Goal: Task Accomplishment & Management: Use online tool/utility

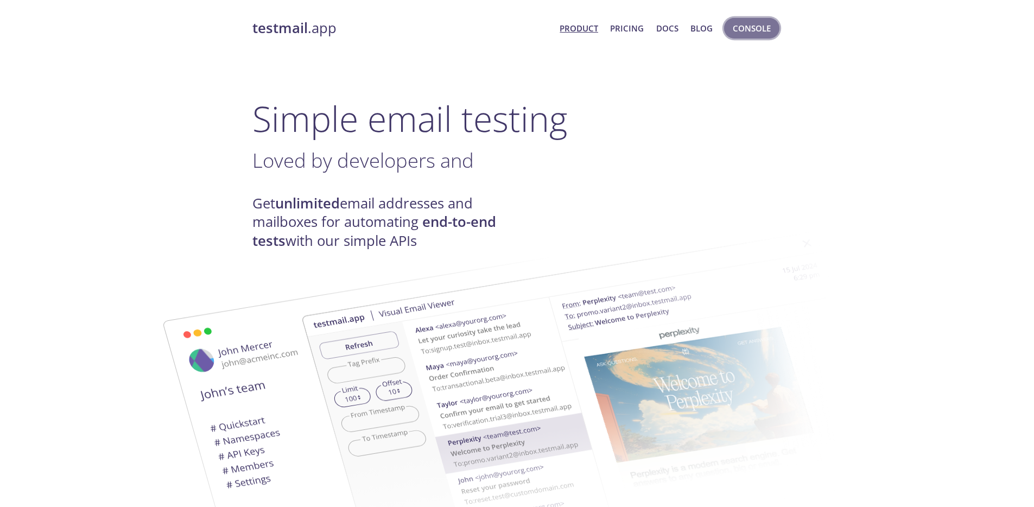
click at [755, 29] on span "Console" at bounding box center [752, 28] width 38 height 14
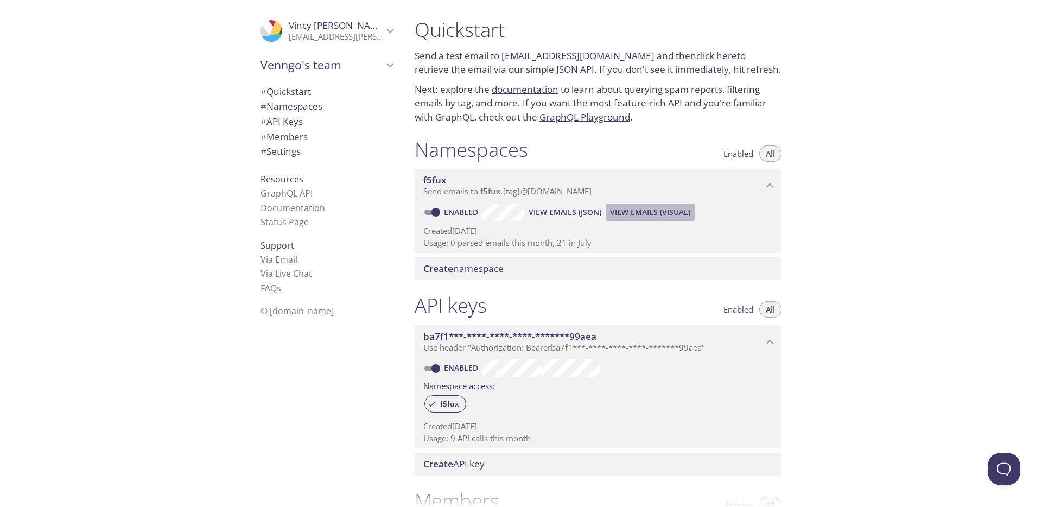
click at [632, 216] on span "View Emails (Visual)" at bounding box center [650, 212] width 80 height 13
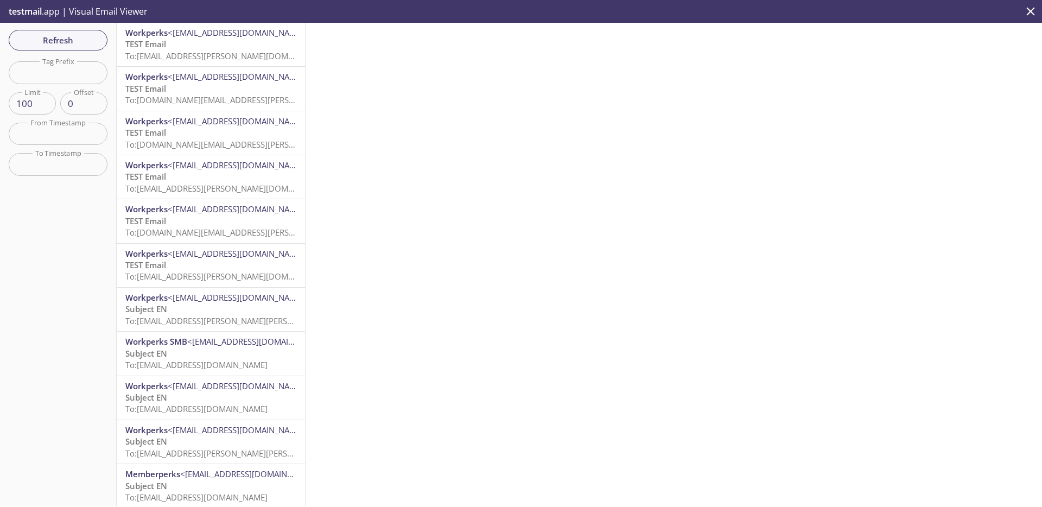
click at [212, 47] on p "TEST Email To: [EMAIL_ADDRESS][PERSON_NAME][DOMAIN_NAME]" at bounding box center [210, 50] width 171 height 23
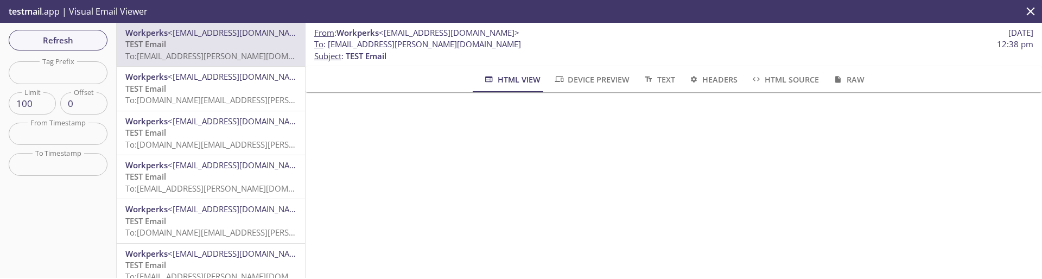
scroll to position [230, 0]
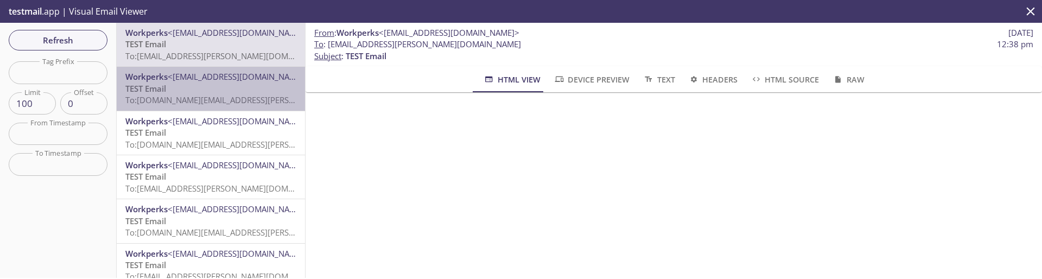
click at [242, 92] on p "TEST Email To: [DOMAIN_NAME][EMAIL_ADDRESS][PERSON_NAME][DOMAIN_NAME]" at bounding box center [210, 94] width 171 height 23
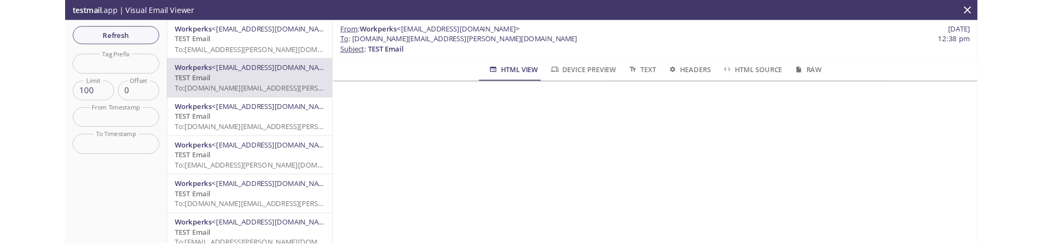
scroll to position [242, 0]
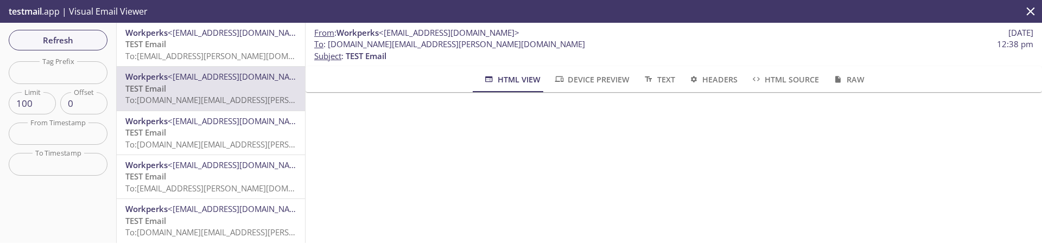
click at [249, 184] on span "To: [EMAIL_ADDRESS][PERSON_NAME][DOMAIN_NAME]" at bounding box center [227, 188] width 205 height 11
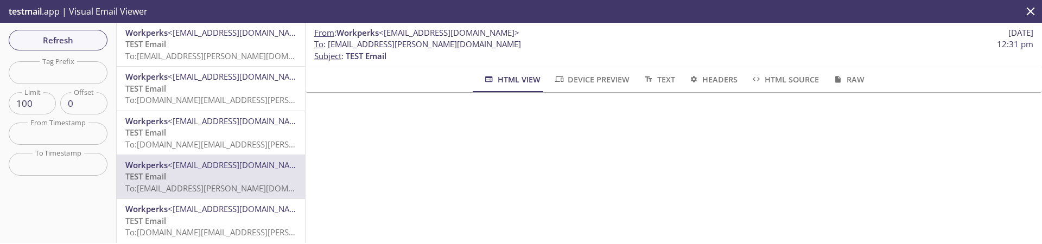
scroll to position [193, 0]
